Goal: Find specific page/section: Find specific page/section

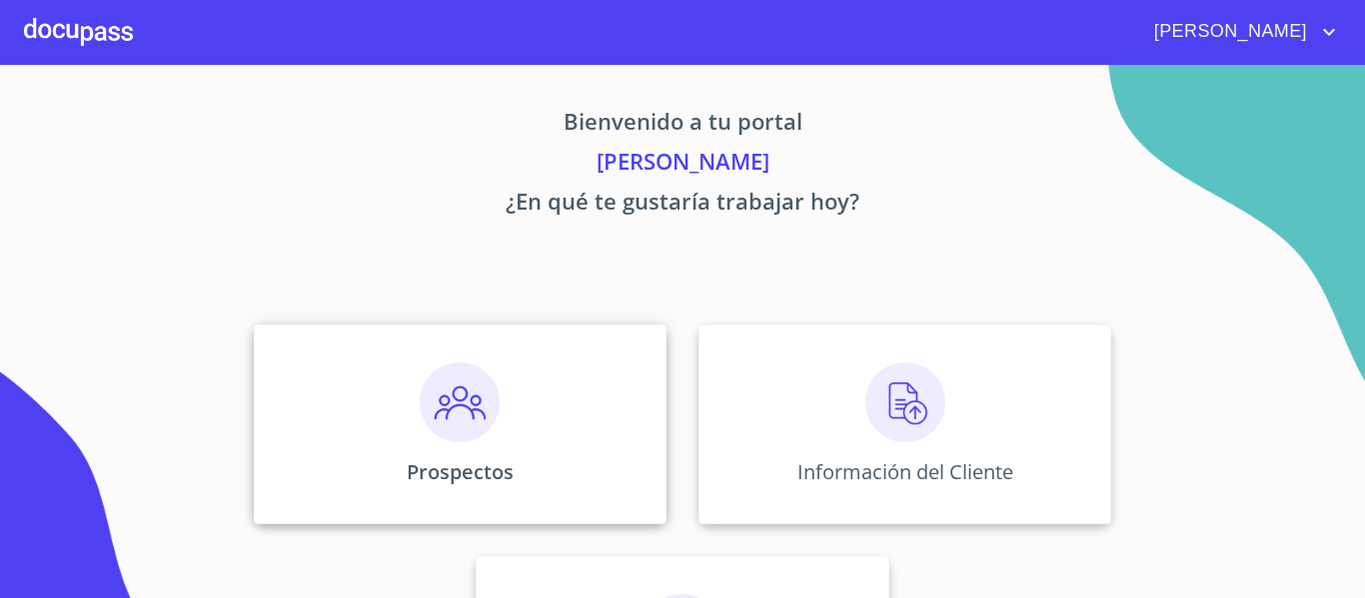
click at [425, 456] on div "Prospectos" at bounding box center [460, 425] width 413 height 200
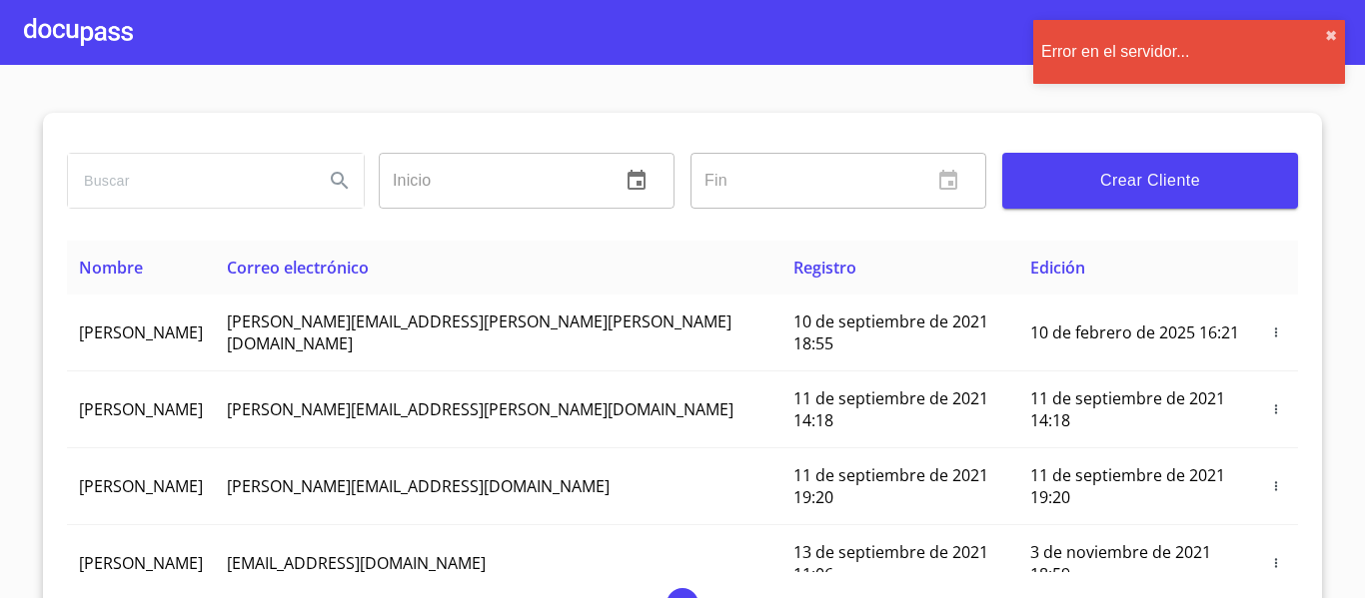
click at [146, 190] on input "search" at bounding box center [188, 181] width 240 height 54
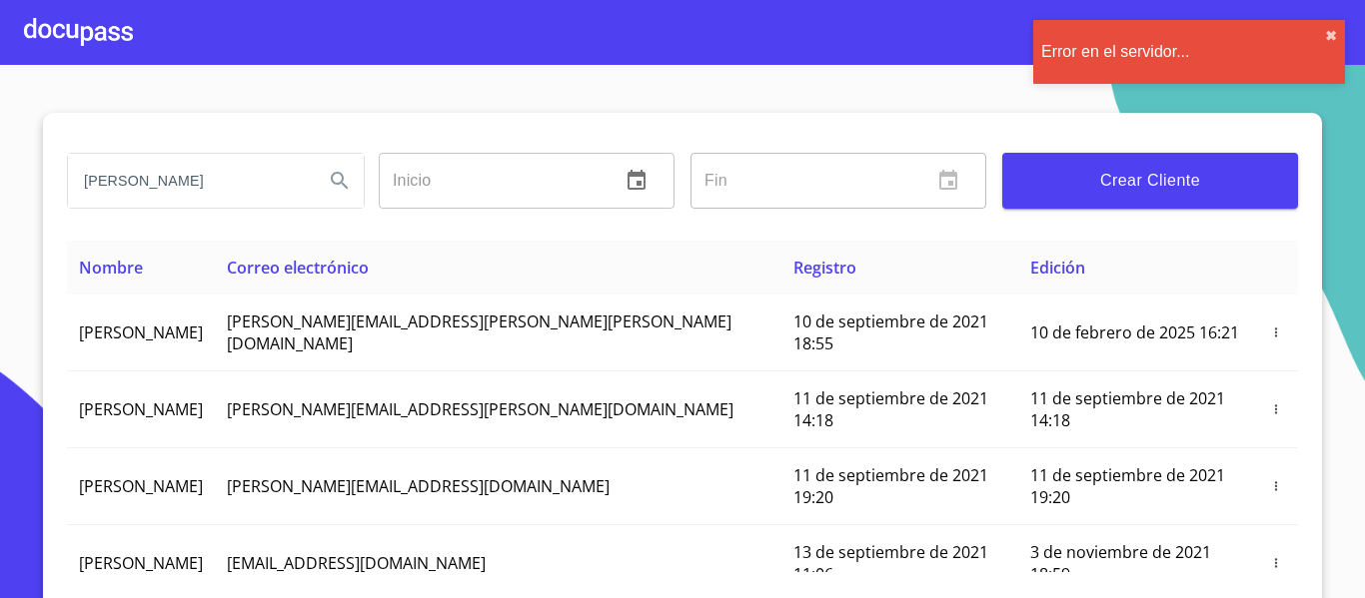
click at [185, 178] on input "[PERSON_NAME]" at bounding box center [188, 181] width 240 height 54
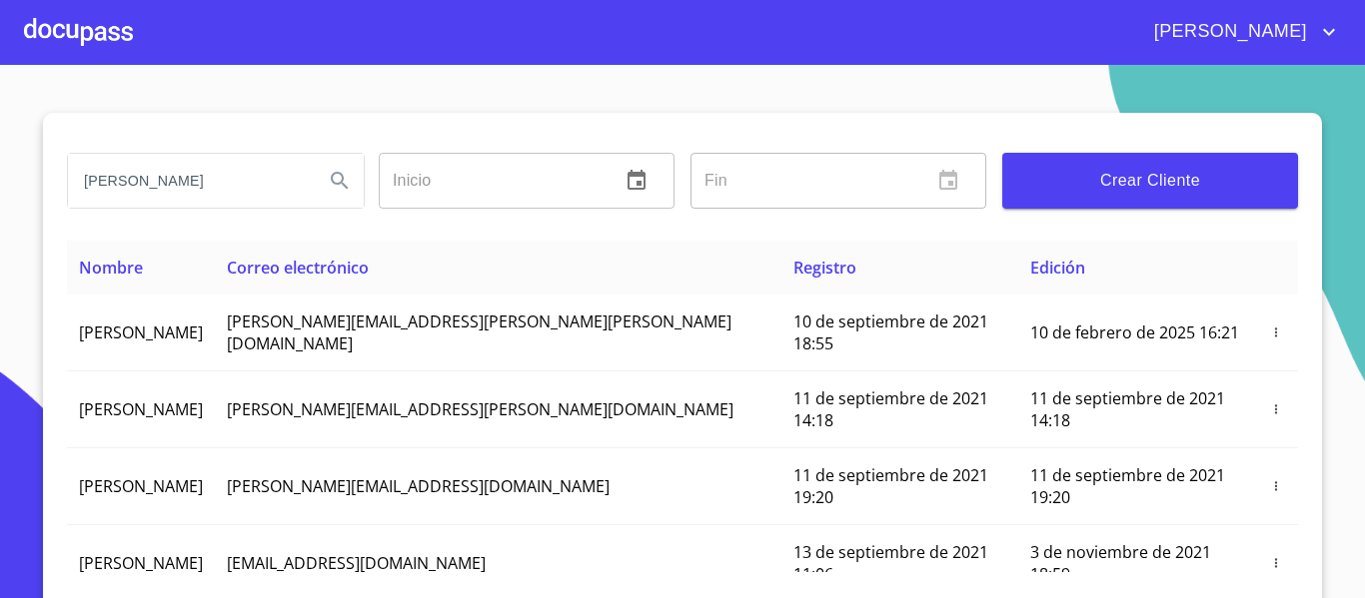
click at [328, 181] on icon "Search" at bounding box center [340, 181] width 24 height 24
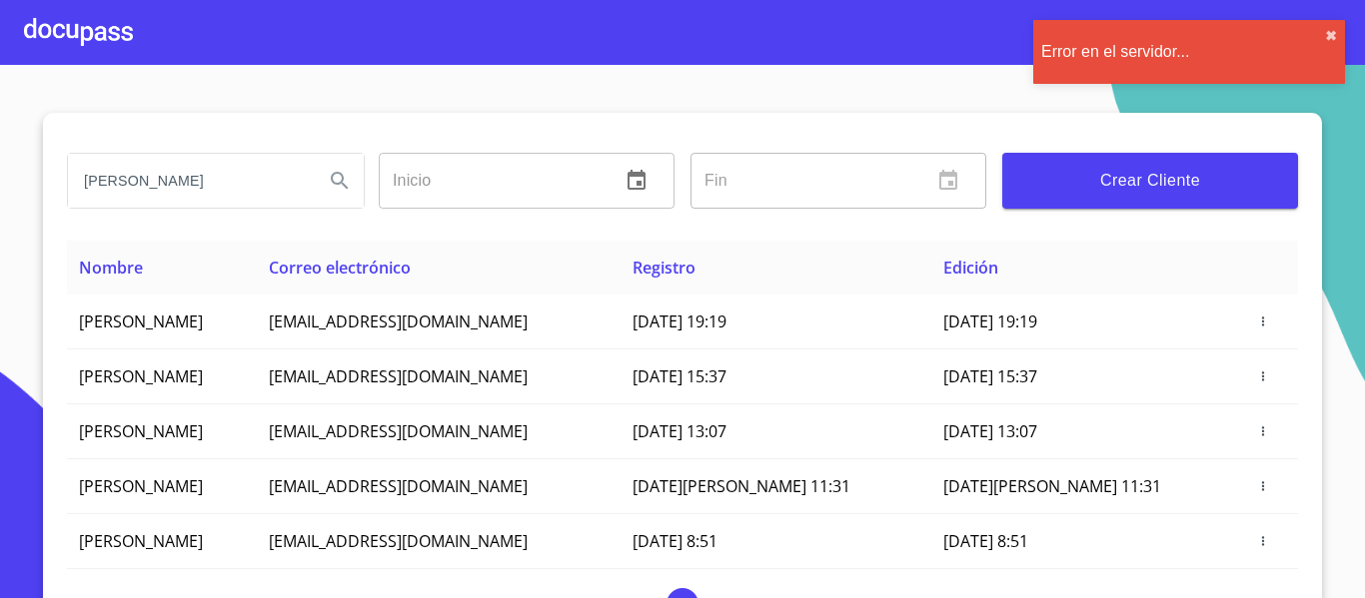
click at [245, 174] on input "[PERSON_NAME]" at bounding box center [188, 181] width 240 height 54
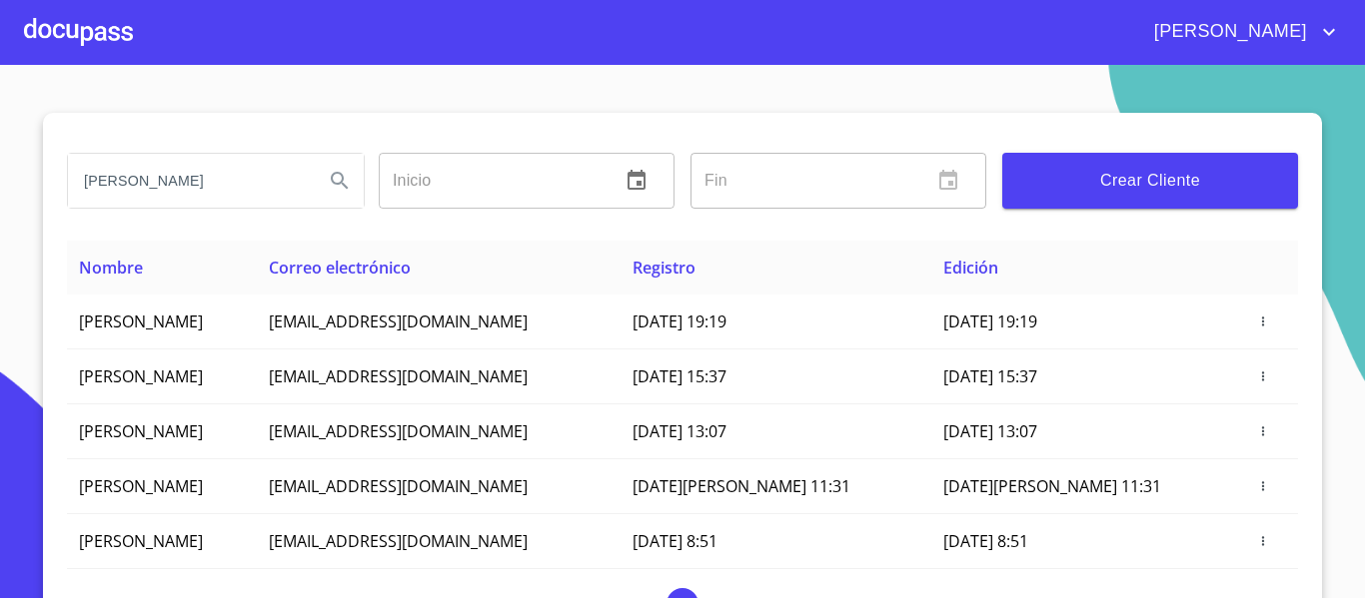
type input "[PERSON_NAME]"
click at [328, 179] on icon "Search" at bounding box center [340, 181] width 24 height 24
